Goal: Task Accomplishment & Management: Complete application form

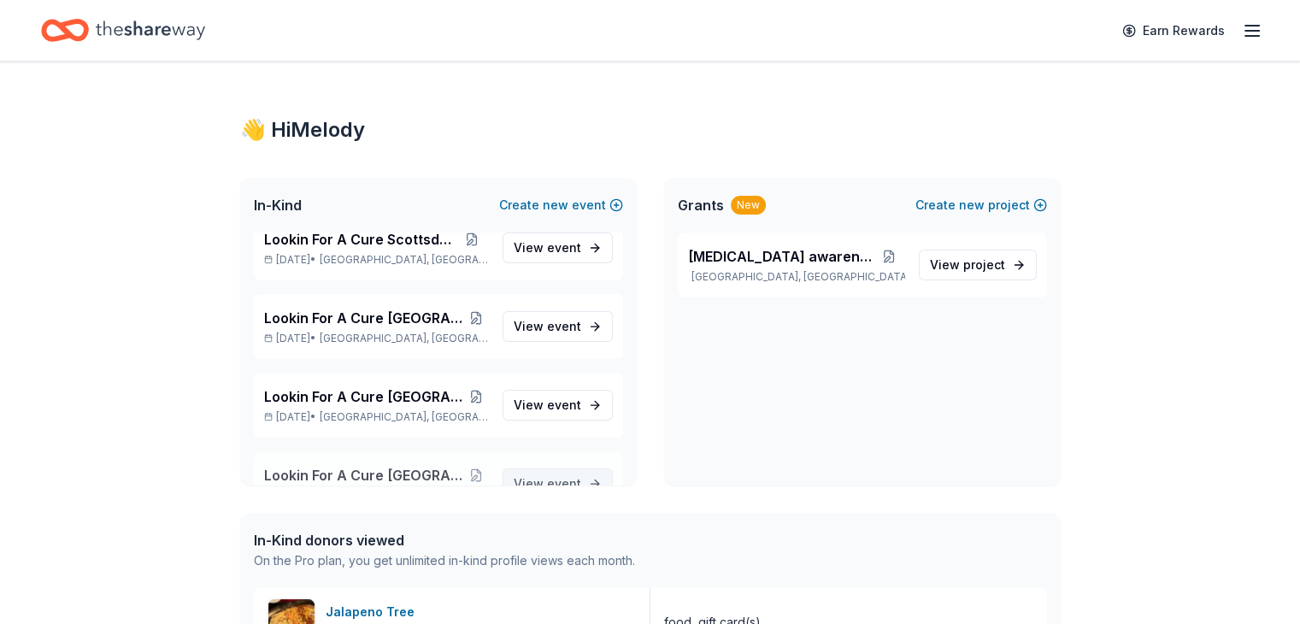
scroll to position [1268, 0]
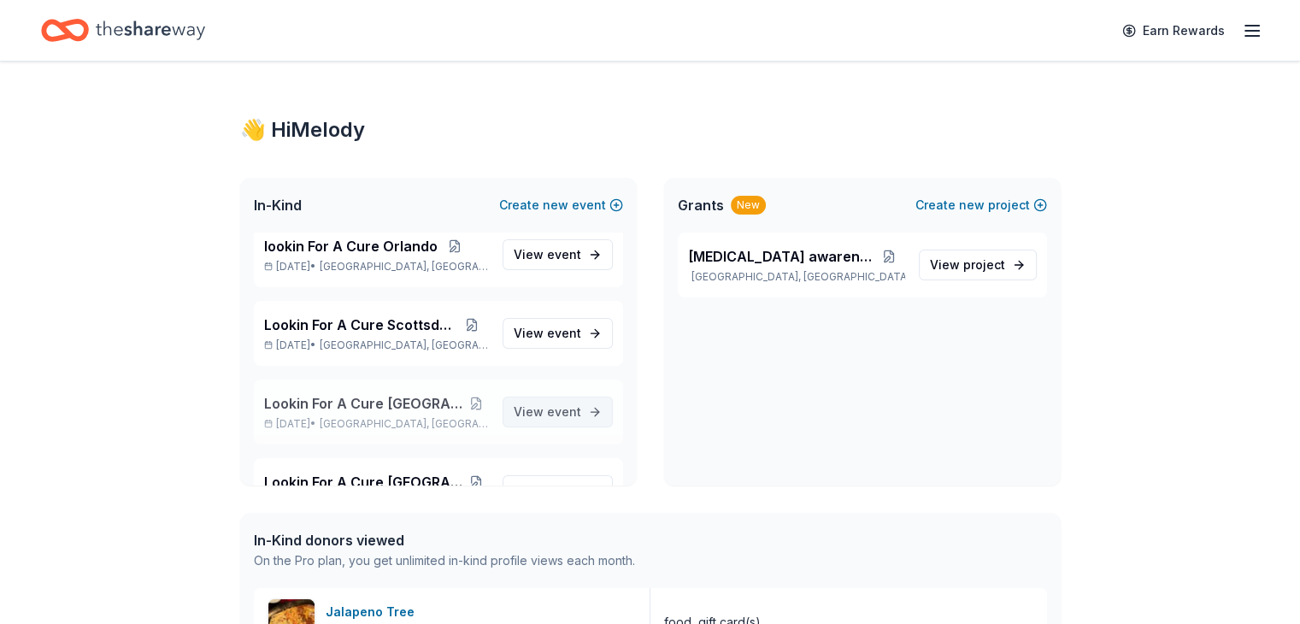
click at [528, 411] on span "View event" at bounding box center [548, 412] width 68 height 21
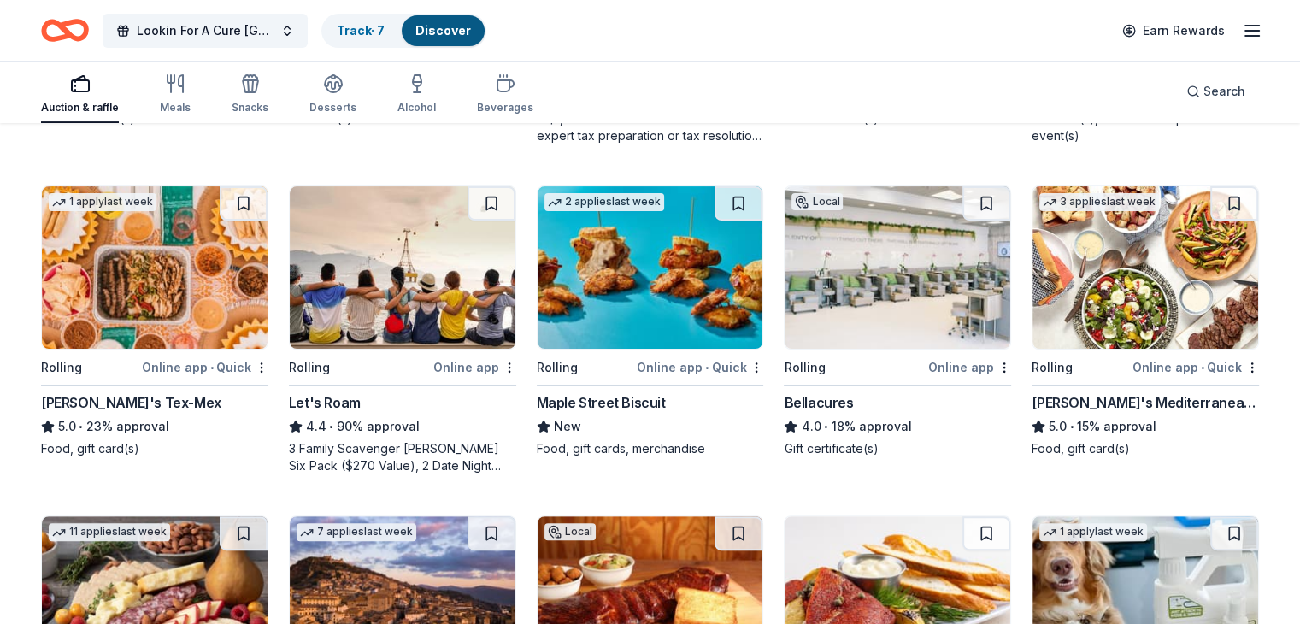
scroll to position [513, 0]
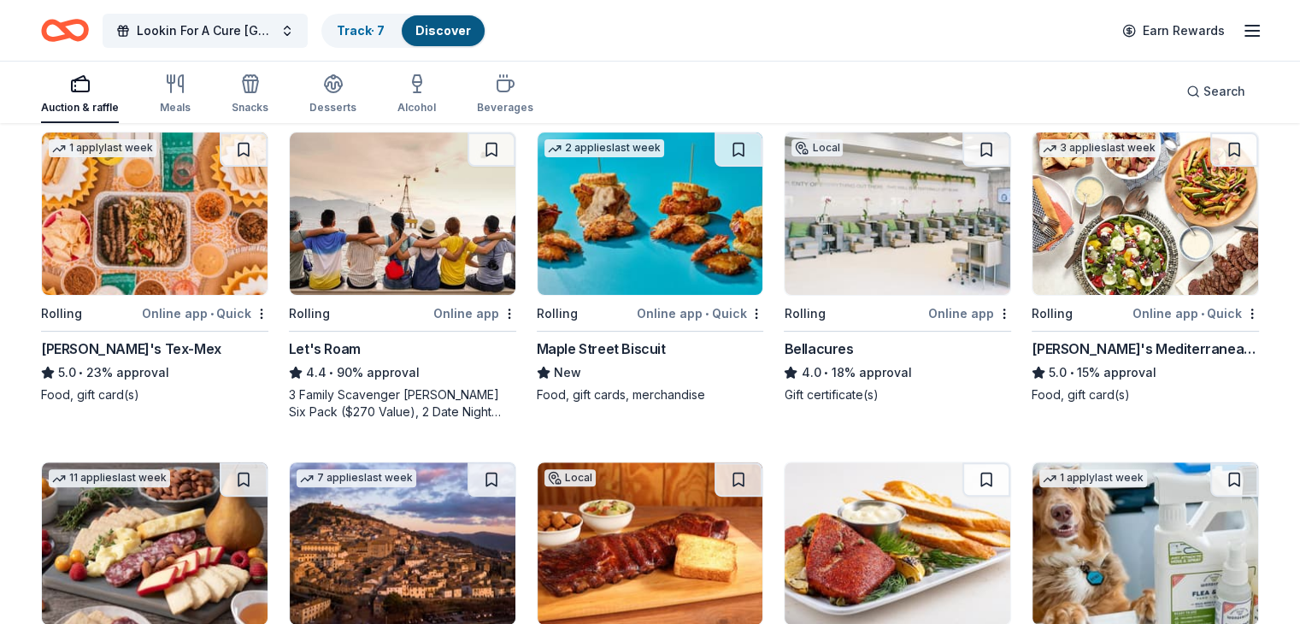
click at [665, 232] on img at bounding box center [651, 213] width 226 height 162
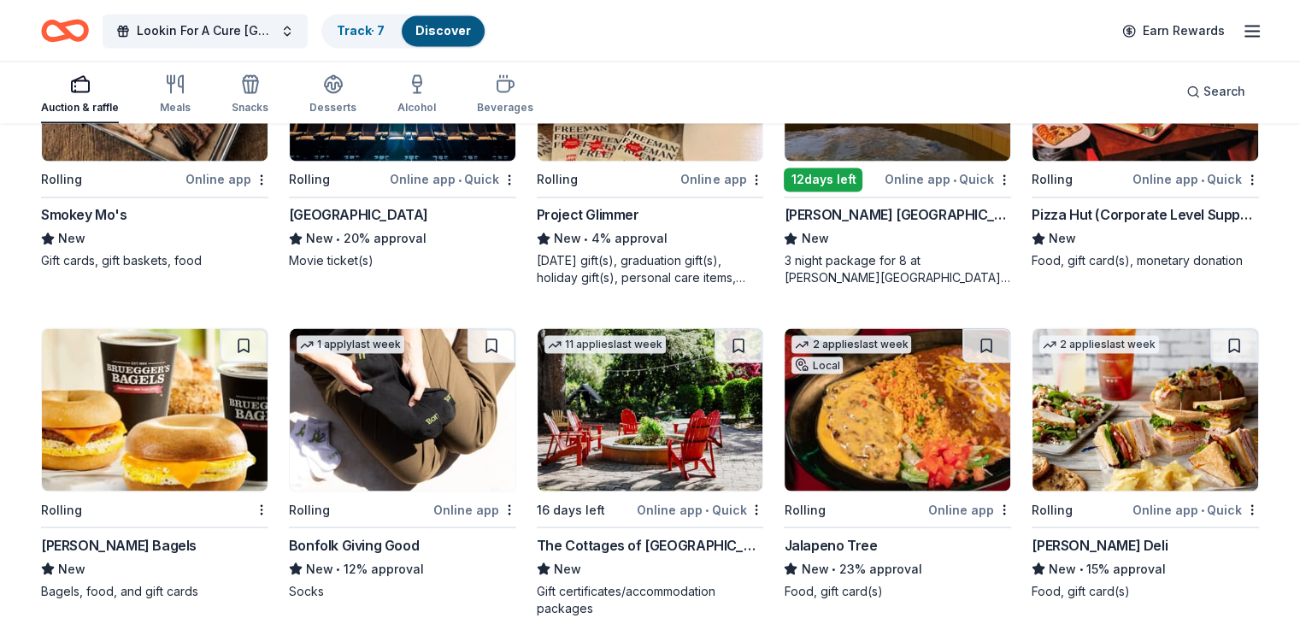
scroll to position [3083, 0]
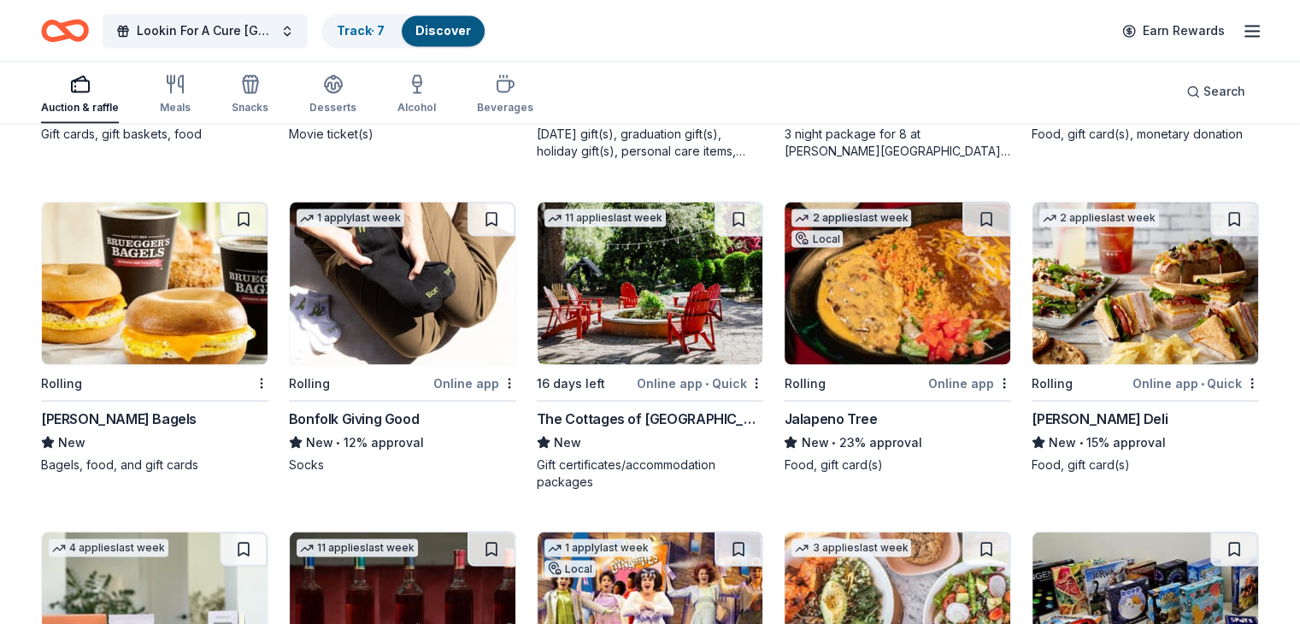
click at [900, 315] on img at bounding box center [898, 283] width 226 height 162
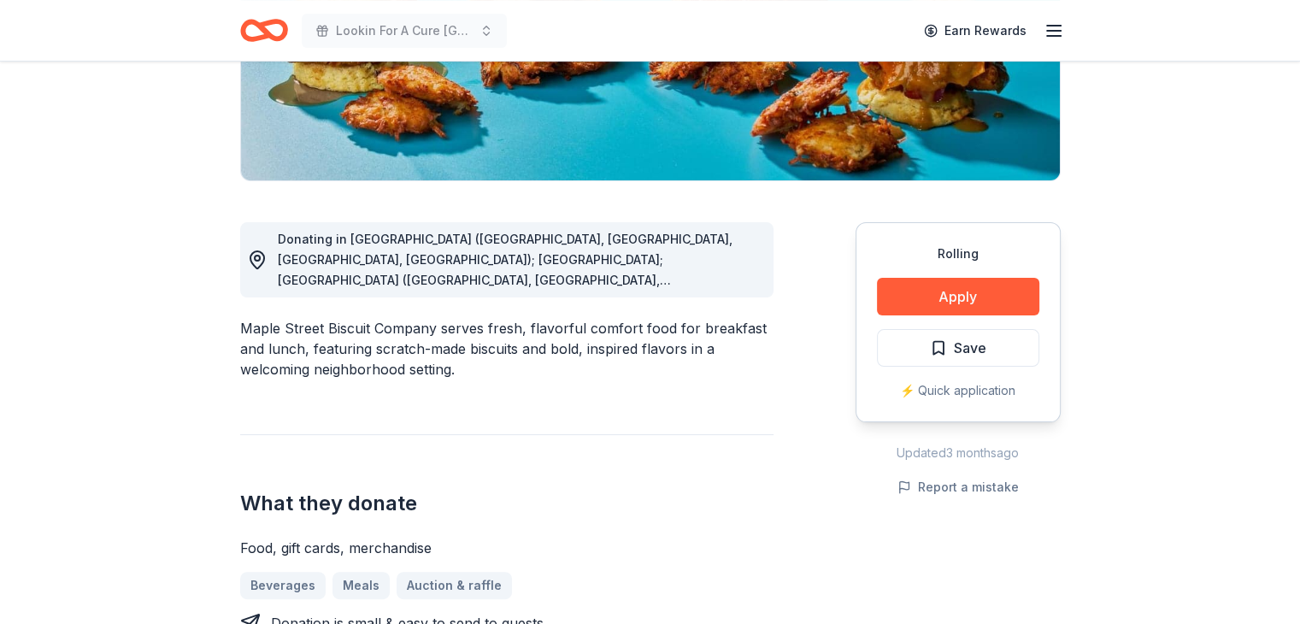
scroll to position [342, 0]
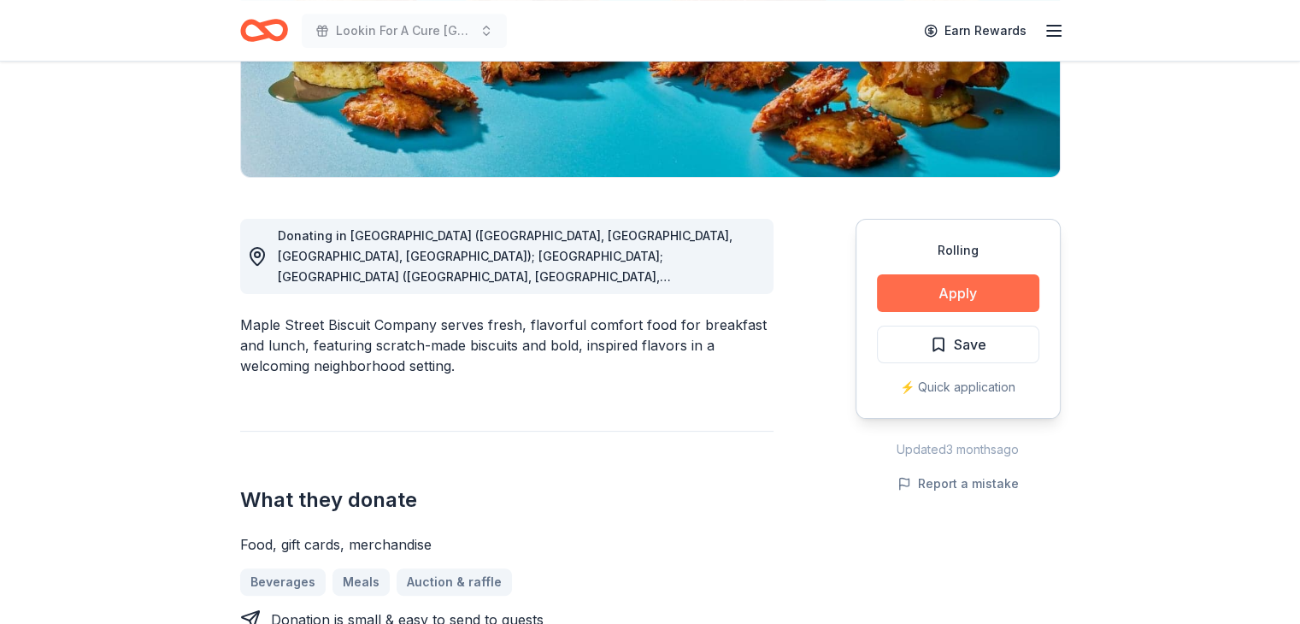
click at [952, 297] on button "Apply" at bounding box center [958, 293] width 162 height 38
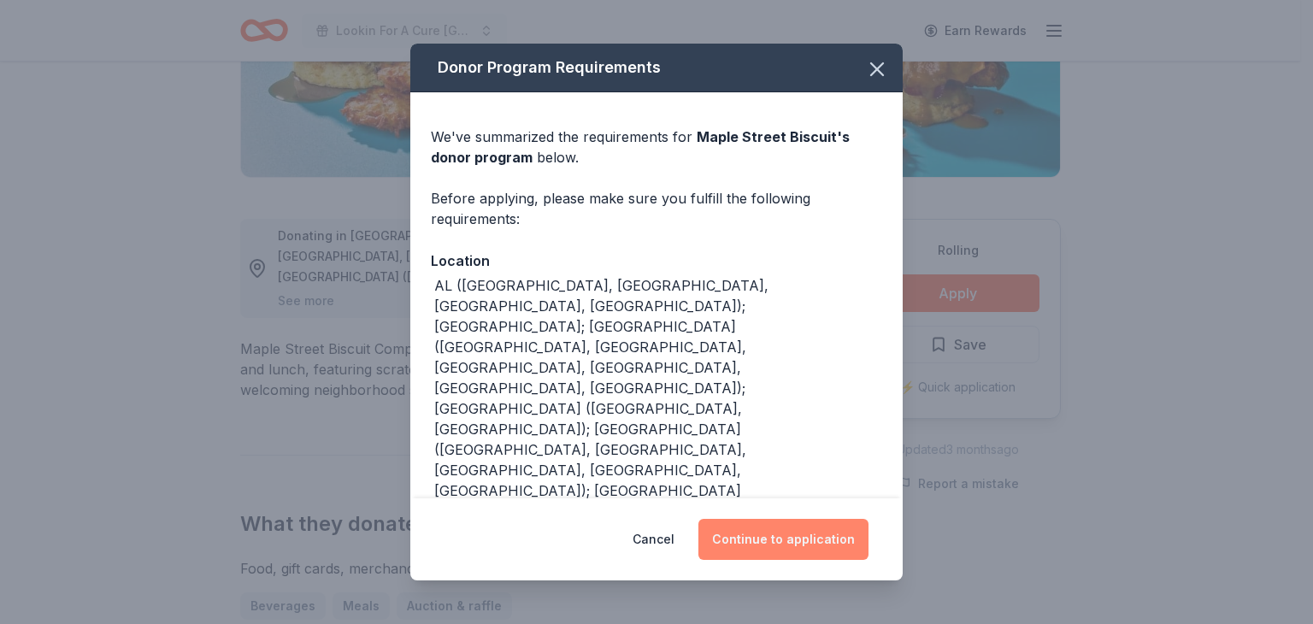
click at [767, 541] on button "Continue to application" at bounding box center [783, 539] width 170 height 41
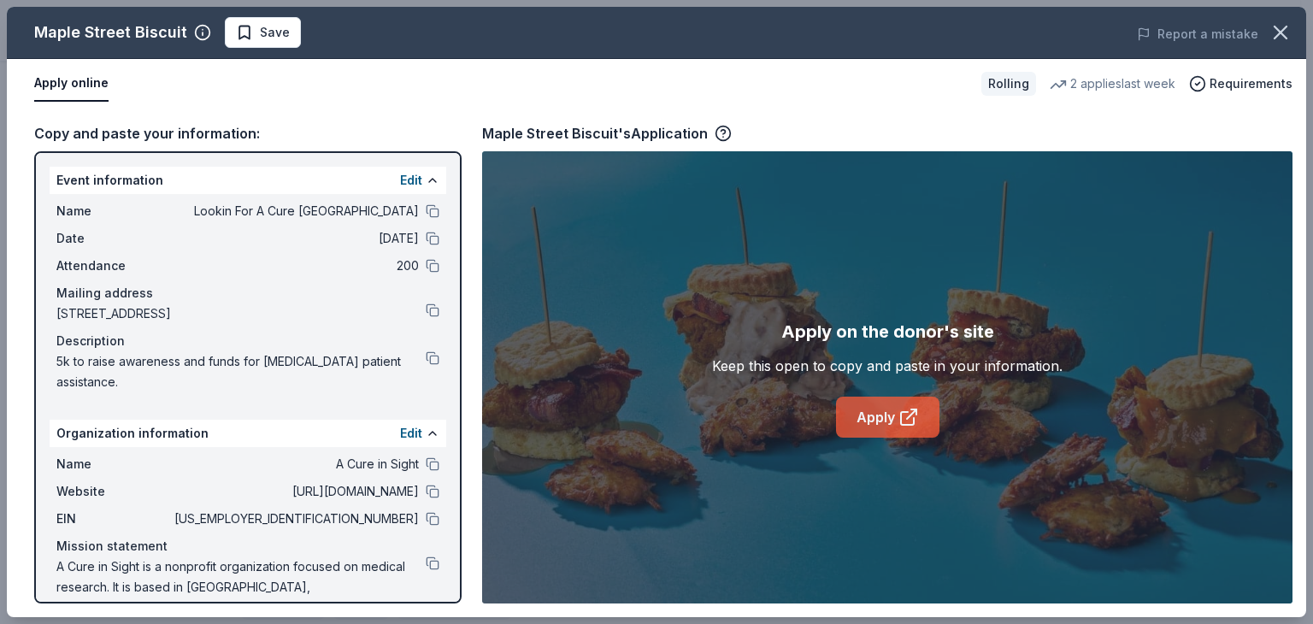
click at [886, 423] on link "Apply" at bounding box center [887, 417] width 103 height 41
click at [1285, 37] on icon "button" at bounding box center [1280, 32] width 12 height 12
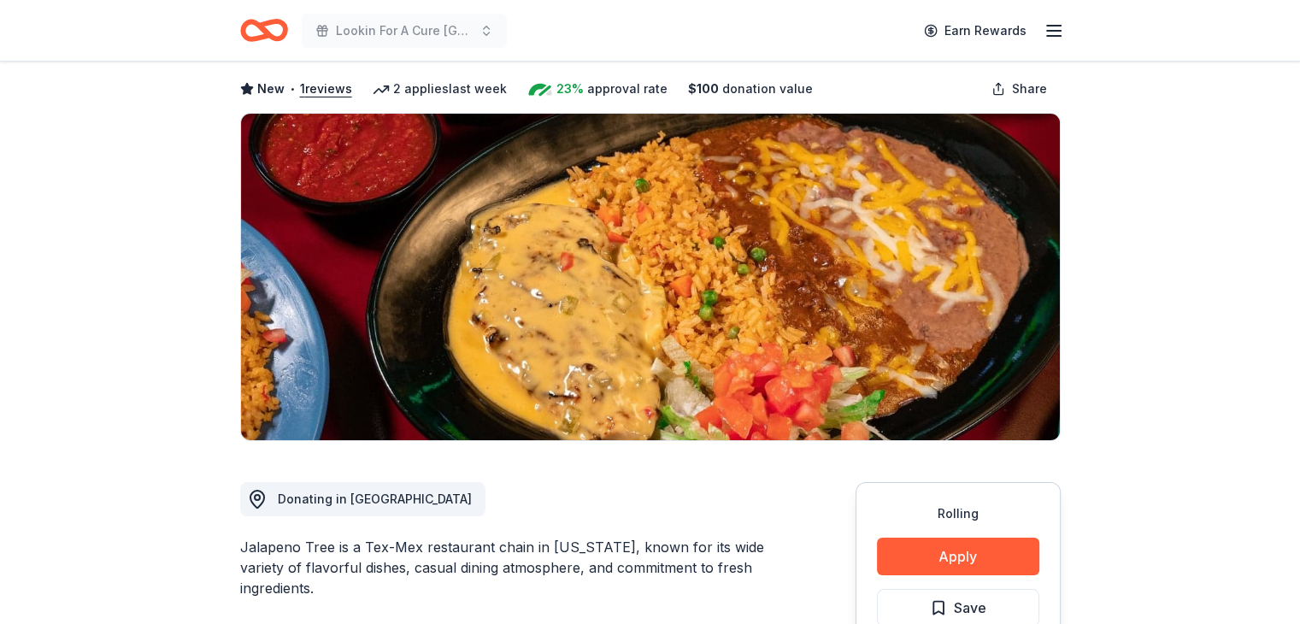
scroll to position [256, 0]
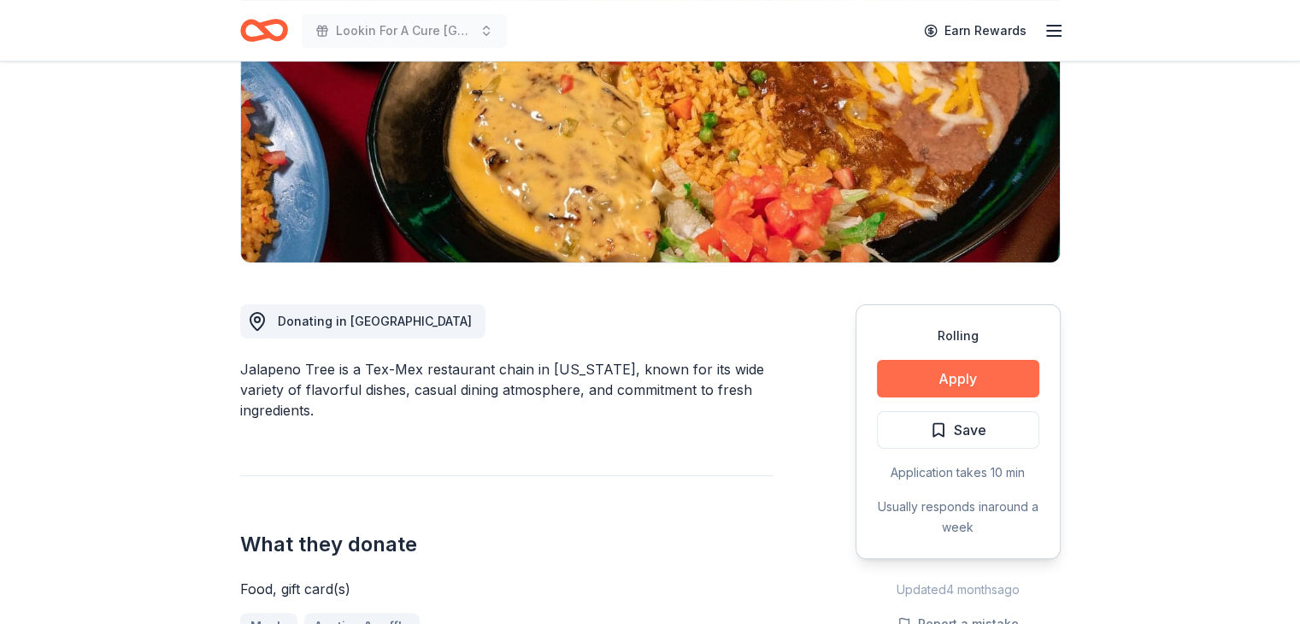
click at [949, 373] on button "Apply" at bounding box center [958, 379] width 162 height 38
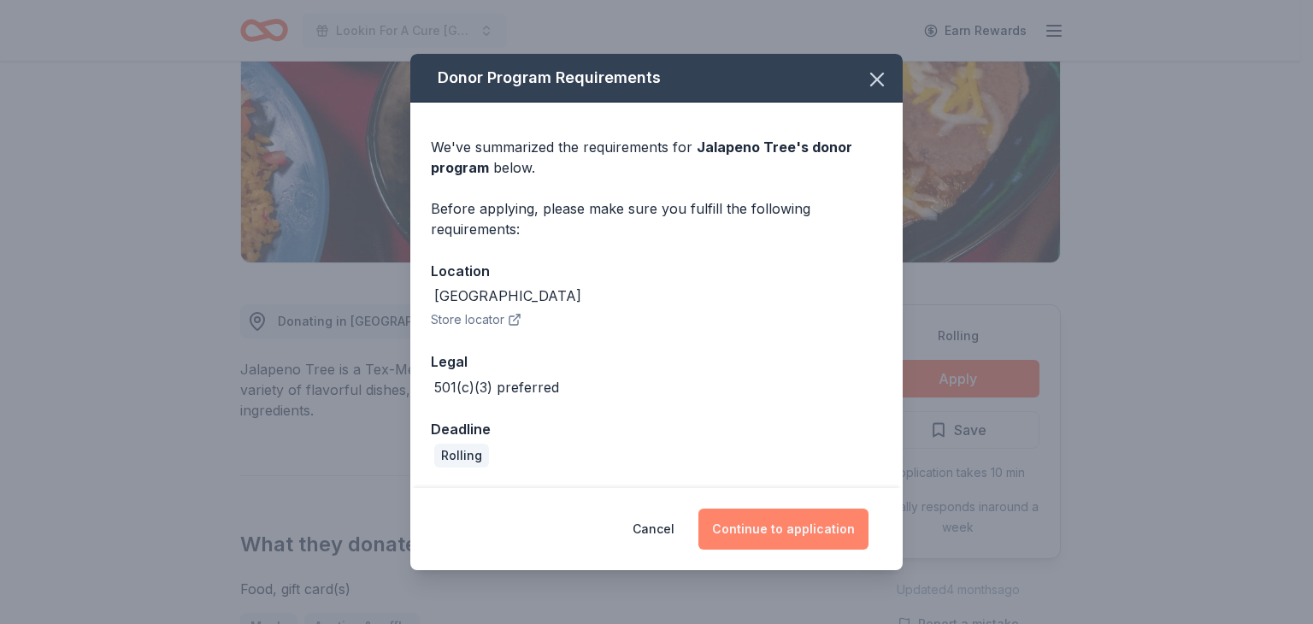
click at [782, 534] on button "Continue to application" at bounding box center [783, 529] width 170 height 41
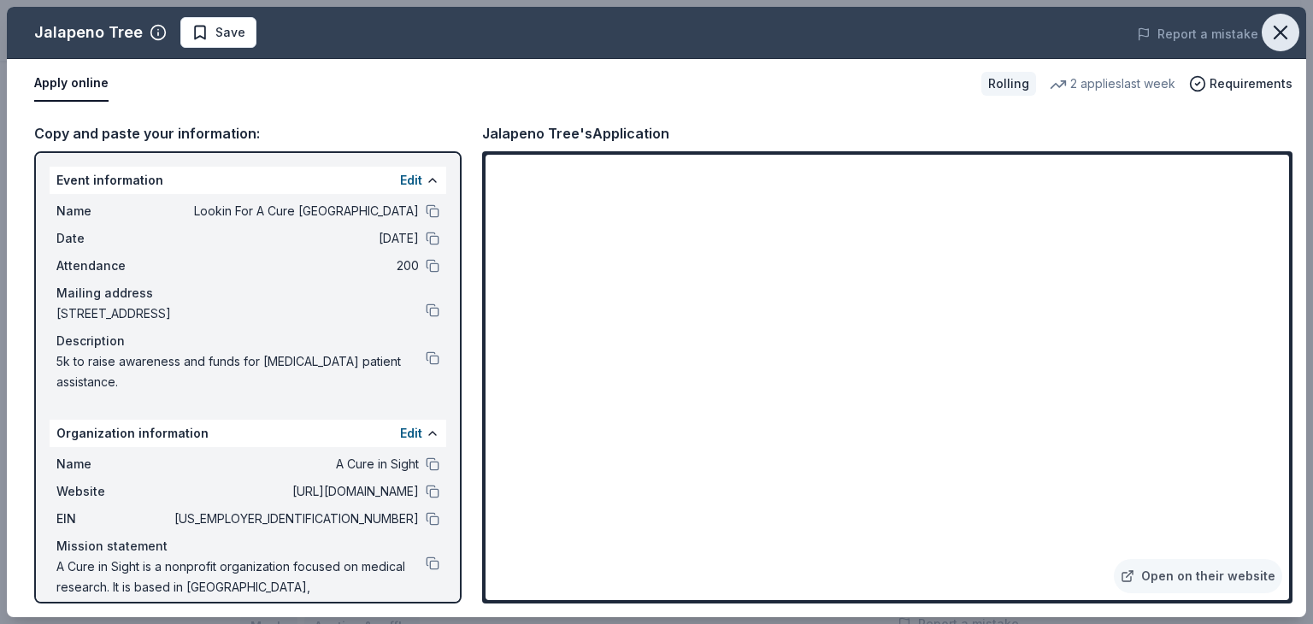
click at [1284, 38] on icon "button" at bounding box center [1280, 33] width 24 height 24
